Goal: Information Seeking & Learning: Learn about a topic

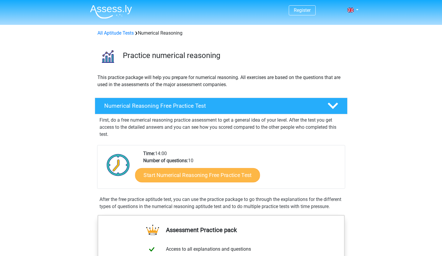
click at [174, 180] on link "Start Numerical Reasoning Free Practice Test" at bounding box center [197, 175] width 125 height 14
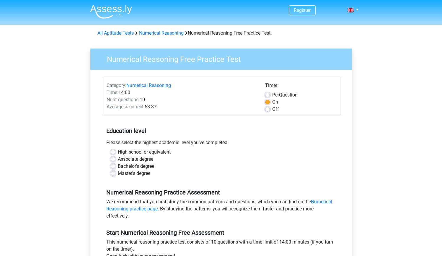
click at [273, 109] on label "Off" at bounding box center [276, 109] width 7 height 7
click at [267, 109] on input "Off" at bounding box center [267, 109] width 5 height 6
radio input "true"
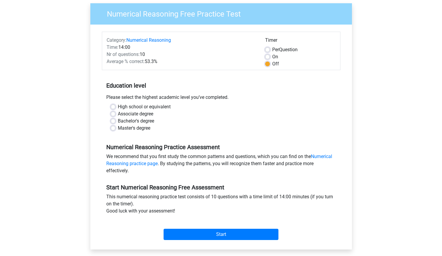
scroll to position [84, 0]
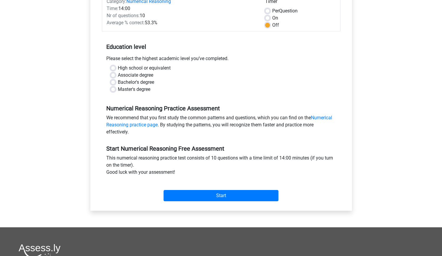
click at [147, 83] on label "Bachelor's degree" at bounding box center [136, 82] width 36 height 7
click at [116, 83] on input "Bachelor's degree" at bounding box center [113, 82] width 5 height 6
radio input "true"
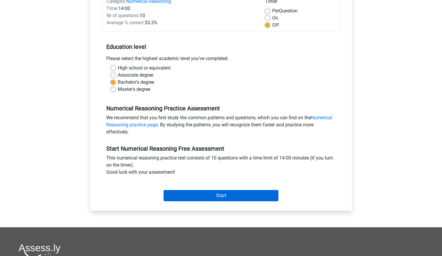
click at [205, 200] on input "Start" at bounding box center [221, 195] width 115 height 11
